Goal: Information Seeking & Learning: Learn about a topic

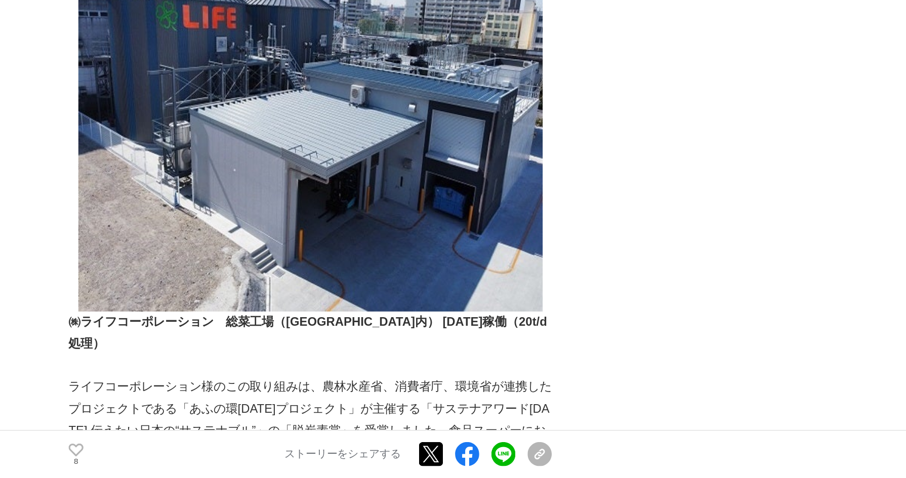
scroll to position [2563, 0]
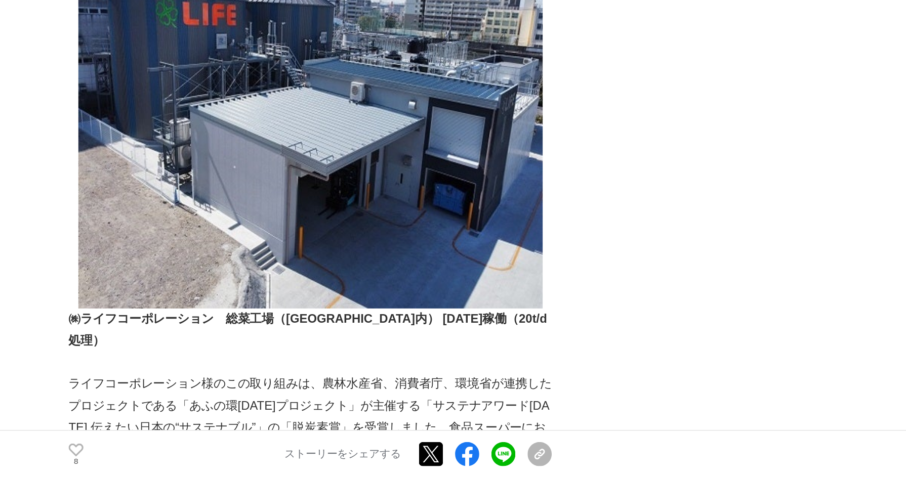
click at [206, 408] on p "ライフコーポレーション様のこの取り組みは、農林水産省、消費者庁、環境省が連携したプロジェクトである「あふの環[DATE]プロジェクト」が主催する「サステナアワ…" at bounding box center [347, 459] width 324 height 102
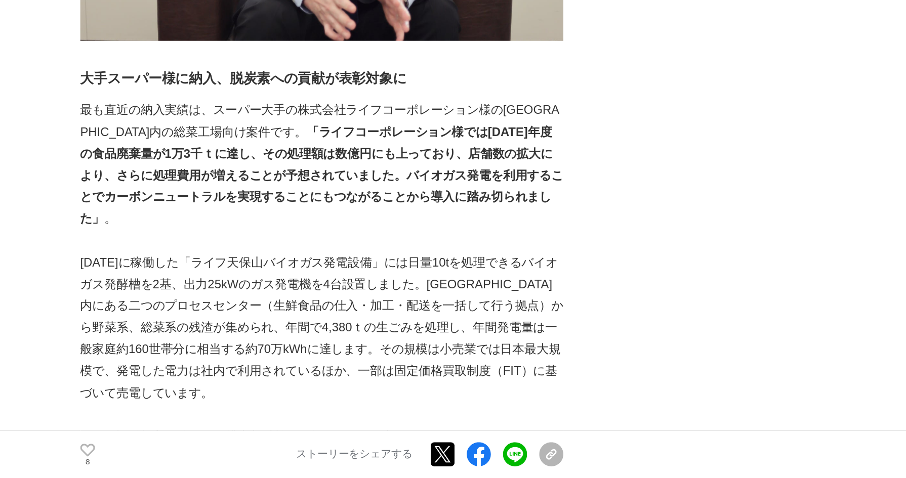
scroll to position [2120, 0]
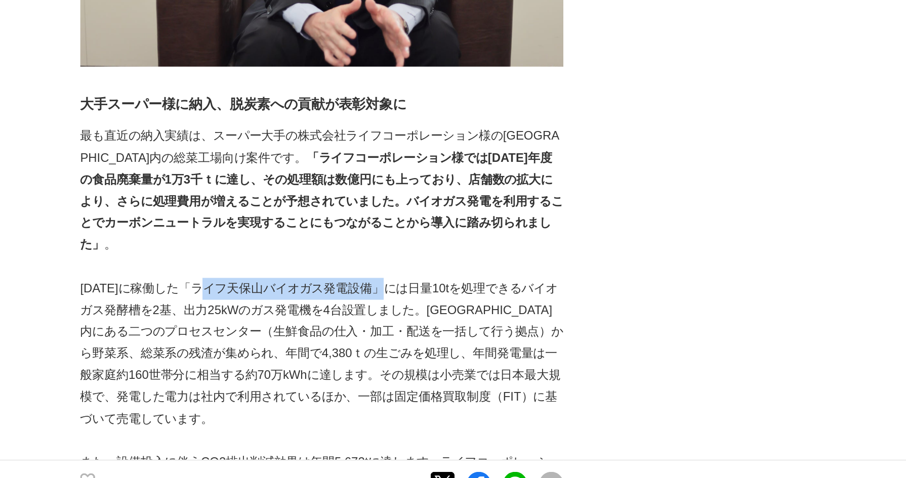
drag, startPoint x: 273, startPoint y: 274, endPoint x: 393, endPoint y: 277, distance: 120.0
click at [393, 324] on p "[DATE]に稼働した「ライフ天保山バイオガス発電設備」には日量10tを処理できるバイオガス発酵槽を2基、出力25kWのガス発電機を4台設置しました。[GEO…" at bounding box center [347, 375] width 324 height 102
copy p "ライフ天保山バイオガス発電設備"
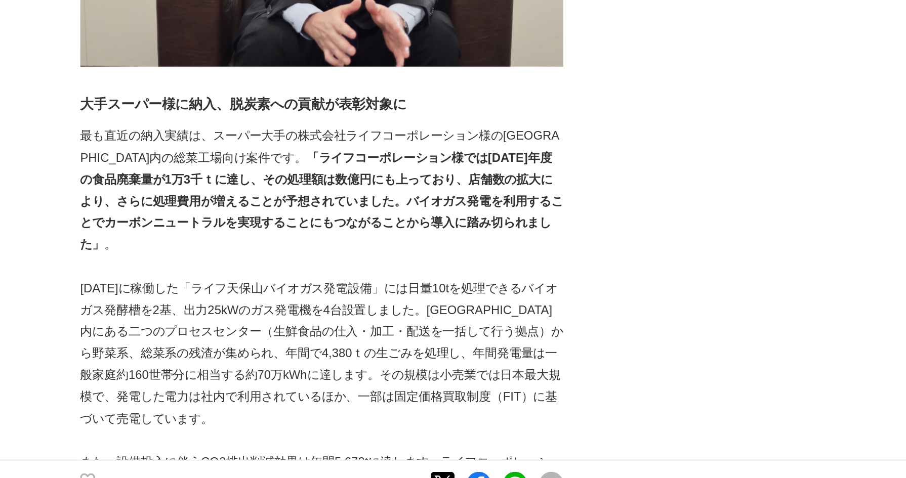
click at [240, 327] on p "[DATE]に稼働した「ライフ天保山バイオガス発電設備」には日量10tを処理できるバイオガス発酵槽を2基、出力25kWのガス発電機を4台設置しました。[GEO…" at bounding box center [347, 375] width 324 height 102
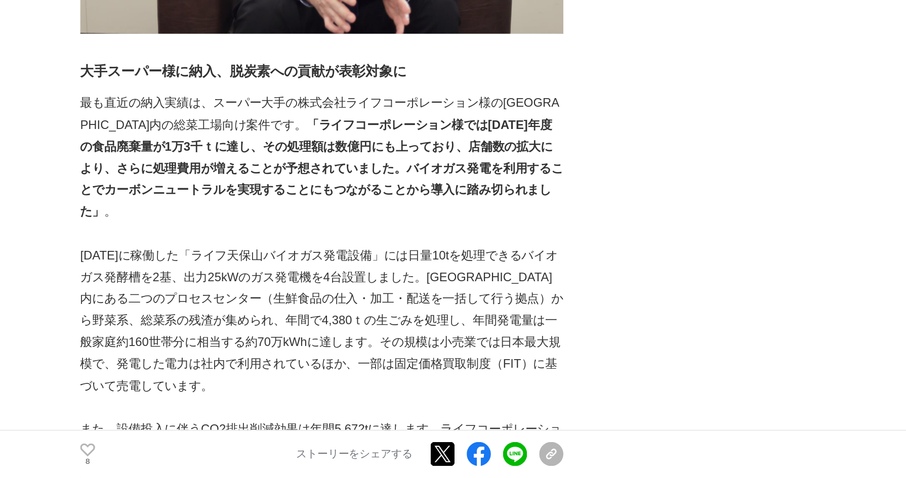
scroll to position [2123, 0]
click at [230, 329] on p "[DATE]に稼働した「ライフ天保山バイオガス発電設備」には日量10tを処理できるバイオガス発酵槽を2基、出力25kWのガス発電機を4台設置しました。[GEO…" at bounding box center [347, 372] width 324 height 102
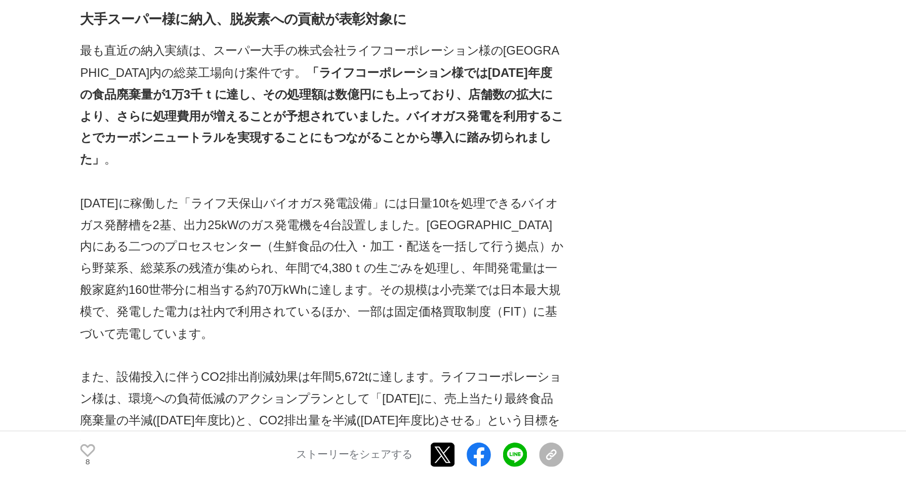
scroll to position [2197, 0]
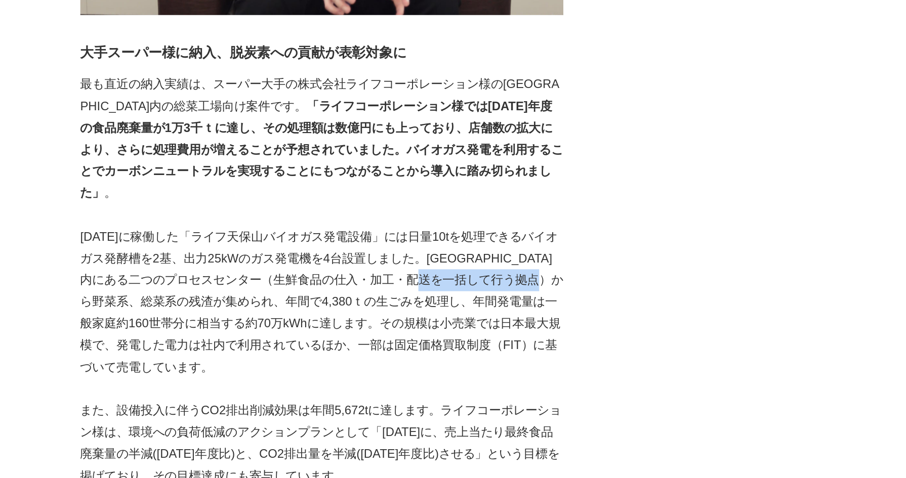
drag, startPoint x: 472, startPoint y: 224, endPoint x: 227, endPoint y: 240, distance: 244.9
click at [227, 247] on p "[DATE]に稼働した「ライフ天保山バイオガス発電設備」には日量10tを処理できるバイオガス発酵槽を2基、出力25kWのガス発電機を4台設置しました。[GEO…" at bounding box center [347, 298] width 324 height 102
copy p "野菜系、総菜系の残渣"
click at [235, 247] on p "[DATE]に稼働した「ライフ天保山バイオガス発電設備」には日量10tを処理できるバイオガス発酵槽を2基、出力25kWのガス発電機を4台設置しました。[GEO…" at bounding box center [347, 298] width 324 height 102
